Goal: Task Accomplishment & Management: Manage account settings

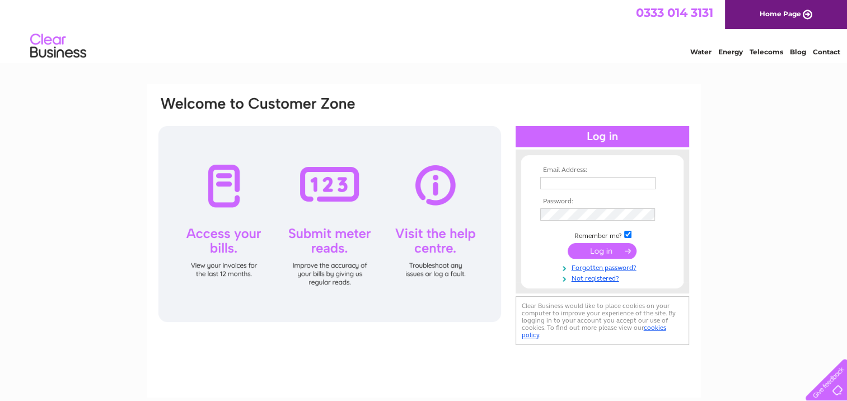
type input "habitatpreschool@btconnect.com"
click at [599, 249] on input "submit" at bounding box center [602, 251] width 69 height 16
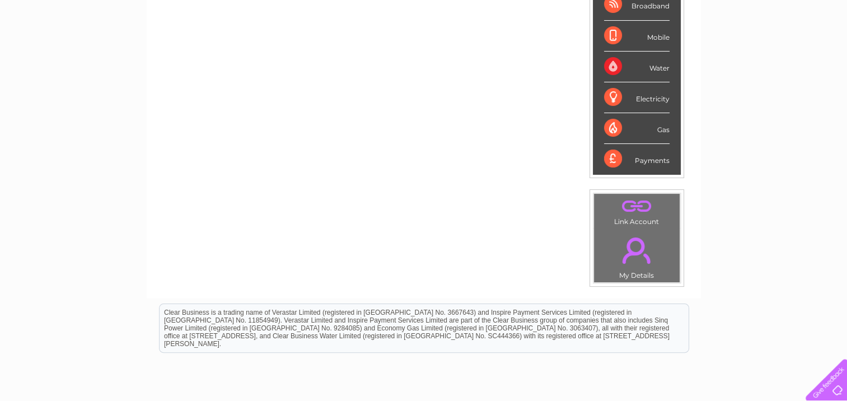
scroll to position [231, 0]
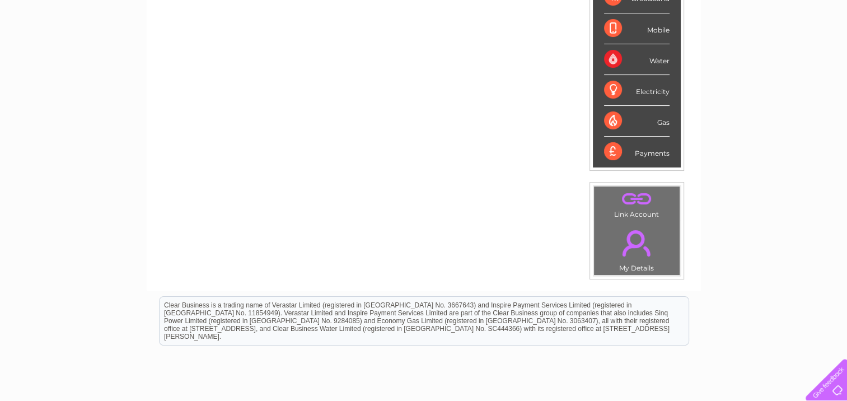
click at [648, 154] on div "Payments" at bounding box center [637, 152] width 66 height 30
click at [611, 147] on div "Payments" at bounding box center [637, 152] width 66 height 30
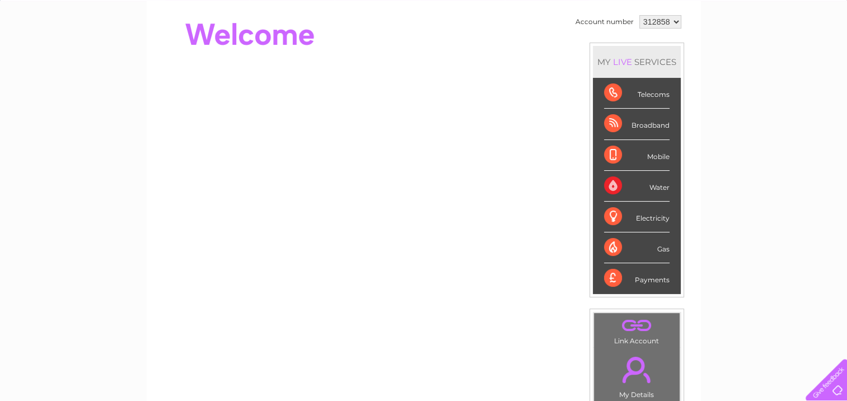
scroll to position [74, 0]
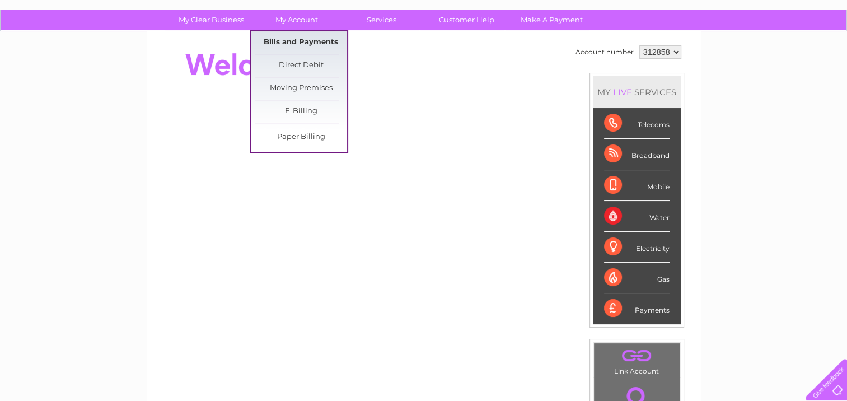
click at [302, 43] on link "Bills and Payments" at bounding box center [301, 42] width 92 height 22
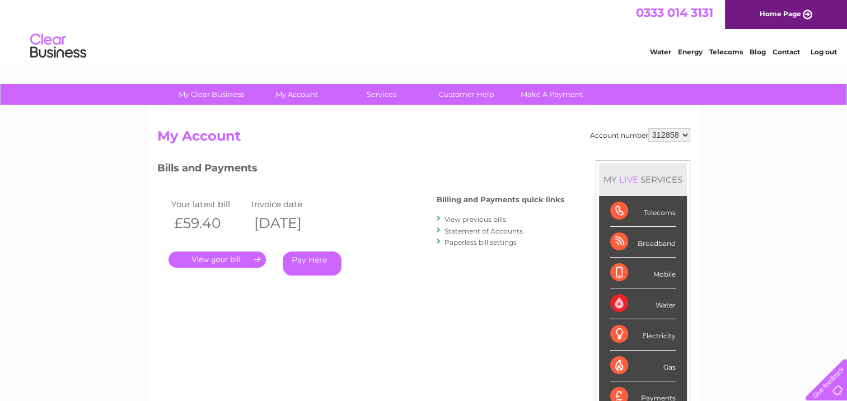
click at [482, 219] on link "View previous bills" at bounding box center [476, 219] width 62 height 8
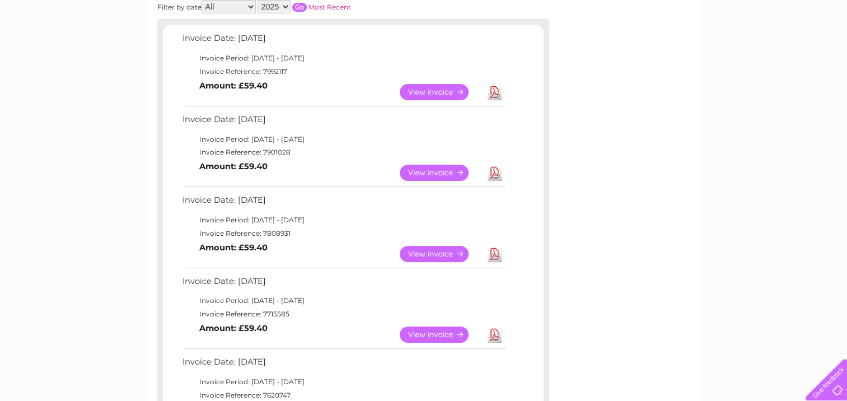
scroll to position [202, 0]
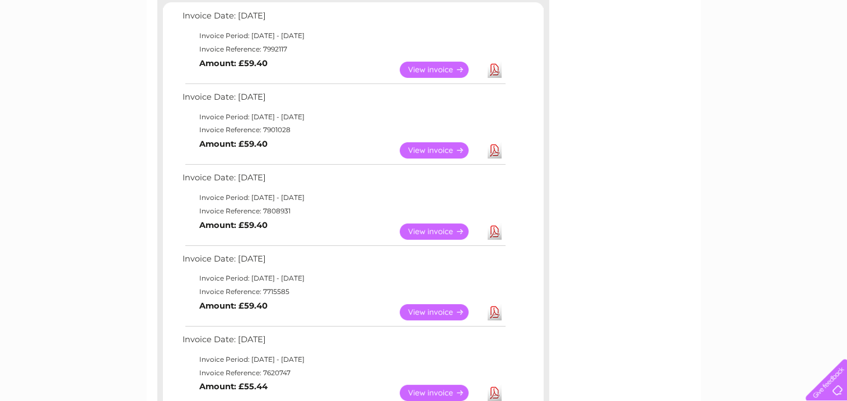
click at [436, 311] on link "View" at bounding box center [441, 312] width 82 height 16
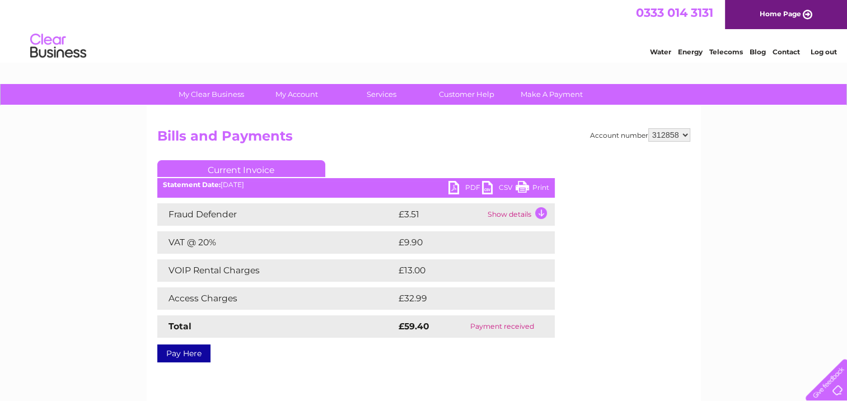
click at [461, 184] on link "PDF" at bounding box center [466, 189] width 34 height 16
click at [829, 52] on link "Log out" at bounding box center [823, 52] width 26 height 8
